Goal: Task Accomplishment & Management: Use online tool/utility

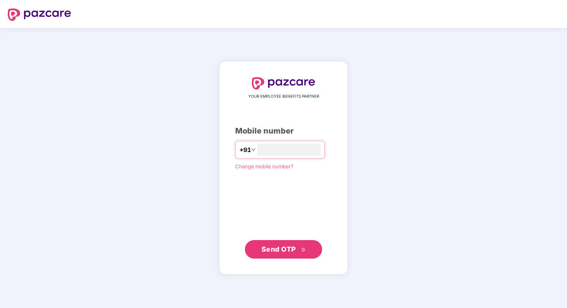
type input "**********"
click at [292, 256] on button "Send OTP" at bounding box center [283, 249] width 77 height 19
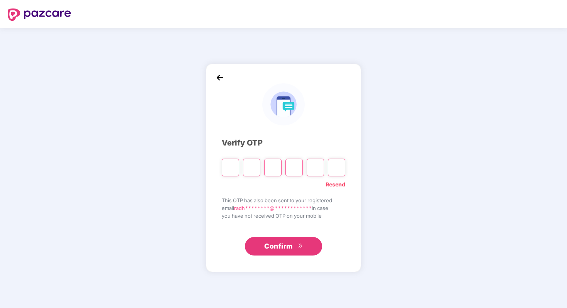
type input "*"
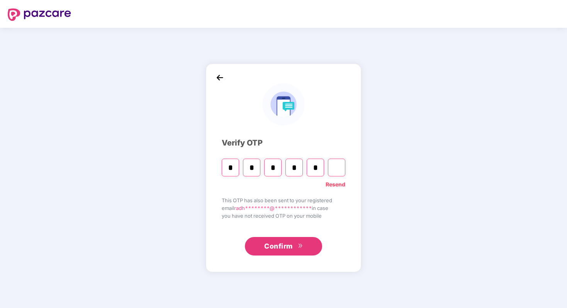
type input "*"
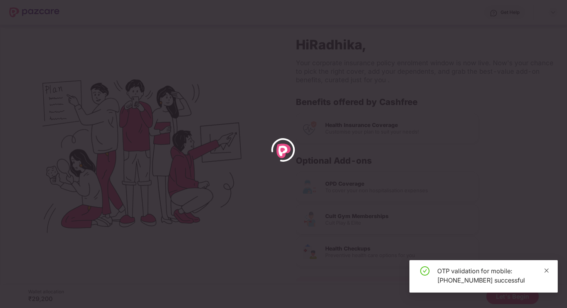
click at [549, 274] on span at bounding box center [546, 270] width 5 height 7
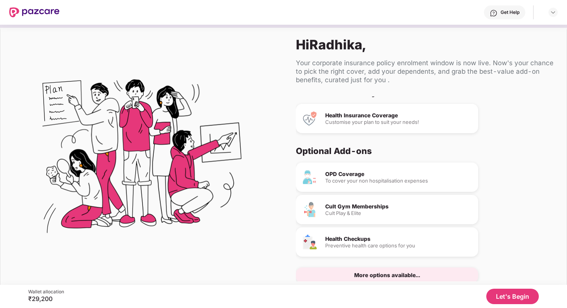
scroll to position [24, 0]
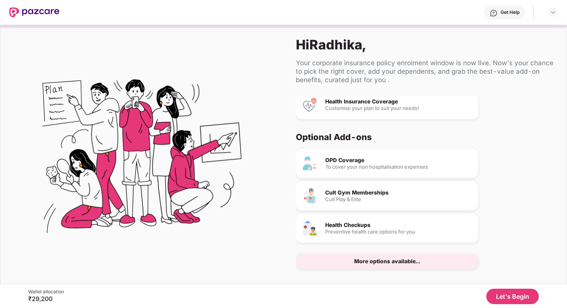
click at [507, 298] on button "Let's Begin" at bounding box center [513, 296] width 53 height 15
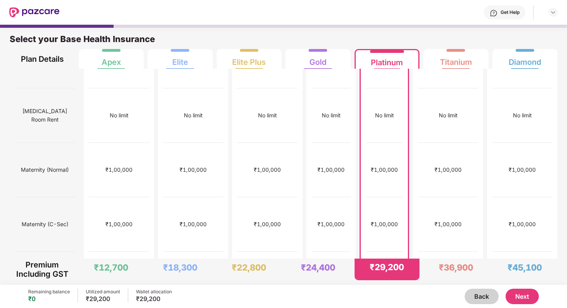
scroll to position [0, 0]
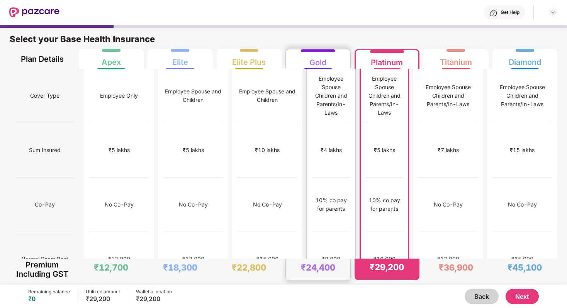
click at [322, 65] on div "Gold" at bounding box center [318, 59] width 17 height 15
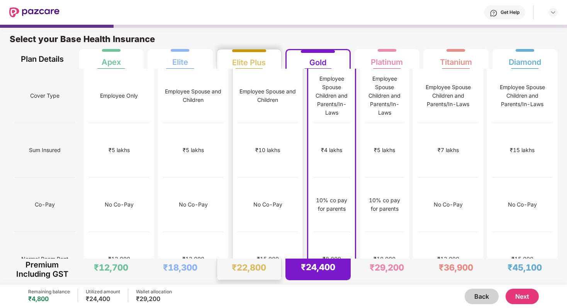
click at [254, 59] on div "Elite Plus" at bounding box center [249, 59] width 34 height 15
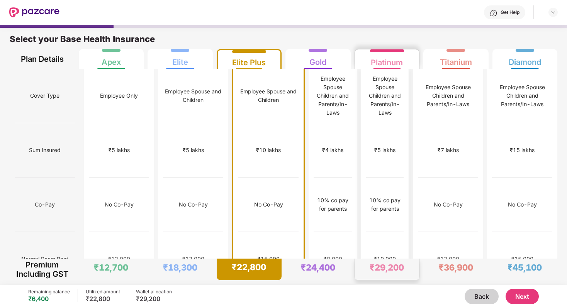
click at [368, 123] on div "₹5 lakhs" at bounding box center [384, 150] width 37 height 55
